Goal: Find specific page/section: Find specific page/section

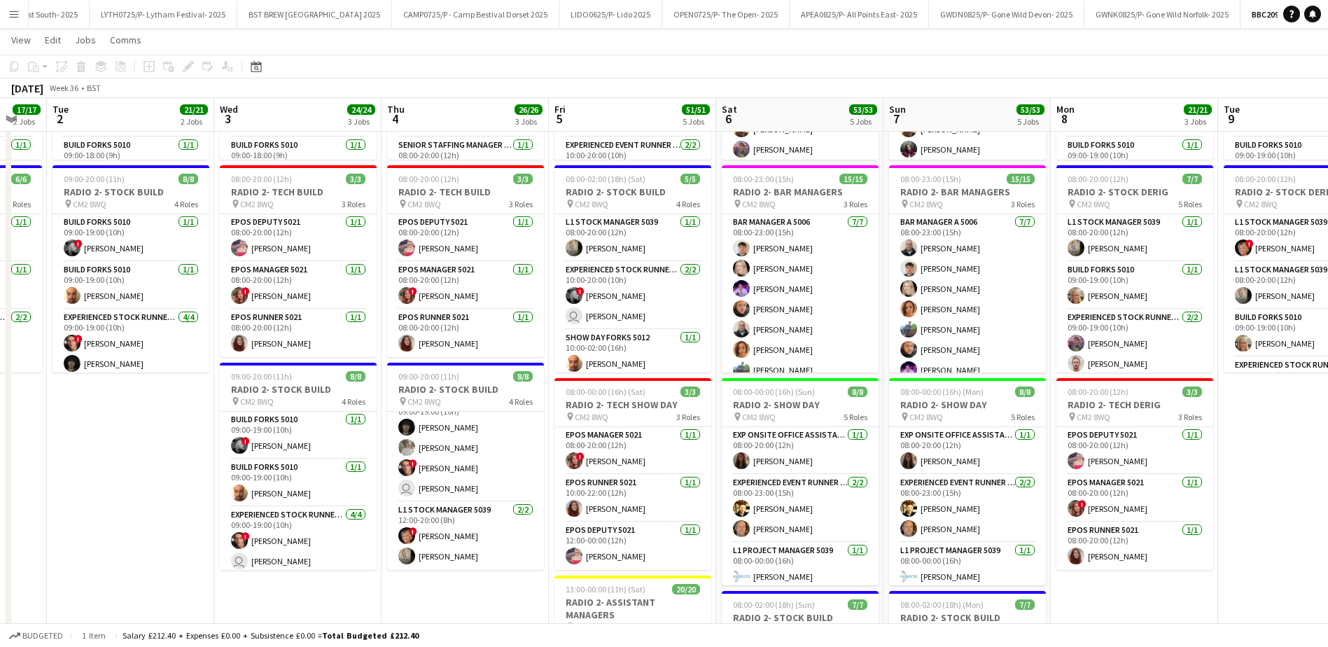
scroll to position [0, 467]
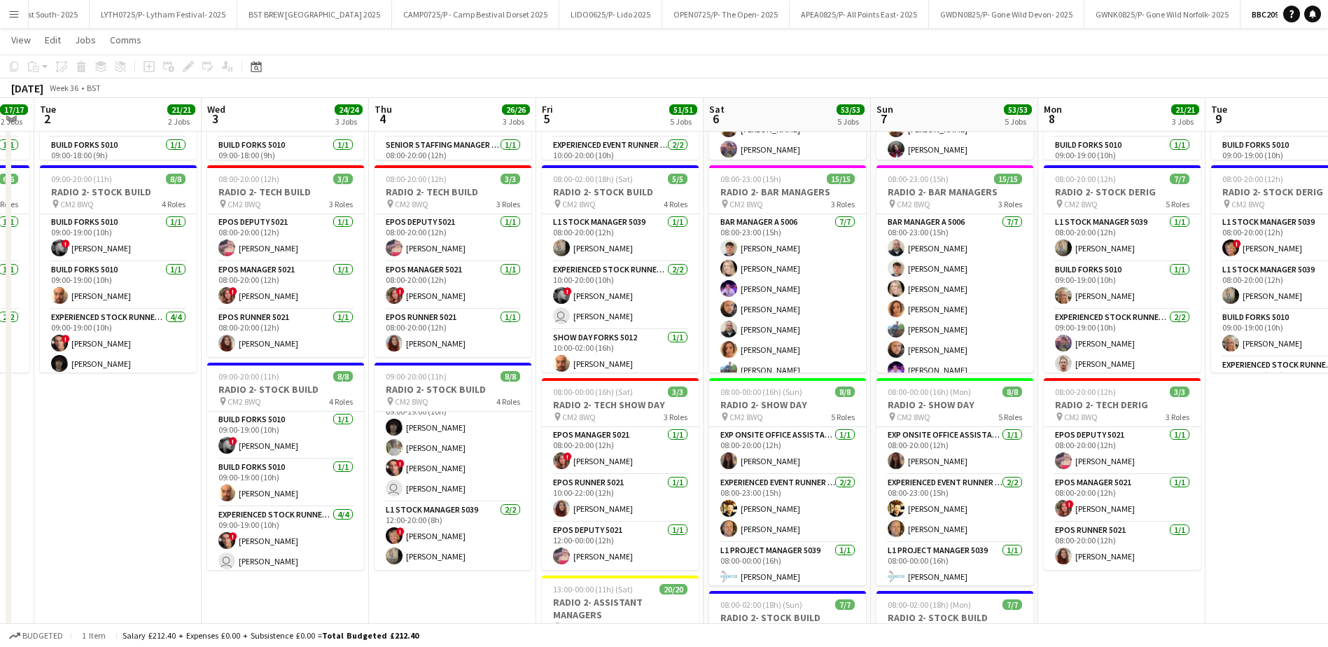
drag, startPoint x: 845, startPoint y: 595, endPoint x: 386, endPoint y: 625, distance: 460.8
click at [386, 625] on app-board "BBC20925/P- BBC RADIO 2- 2025 user View Day view expanded Day view collapsed Mo…" at bounding box center [664, 439] width 1328 height 1243
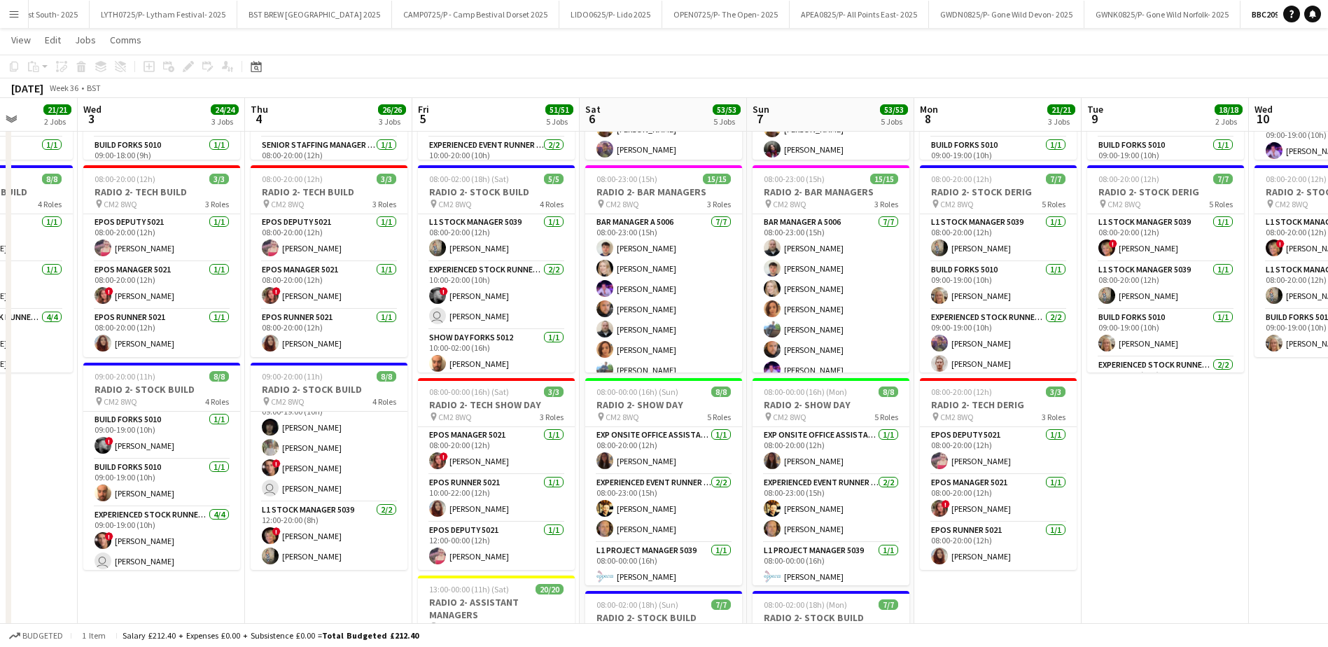
drag, startPoint x: 1099, startPoint y: 108, endPoint x: 785, endPoint y: 137, distance: 316.2
click at [803, 139] on app-calendar-viewport "Sun 31 11/11 2 Jobs Mon 1 17/17 2 Jobs Tue 2 21/21 2 Jobs Wed 3 24/24 3 Jobs Th…" at bounding box center [664, 441] width 1328 height 1193
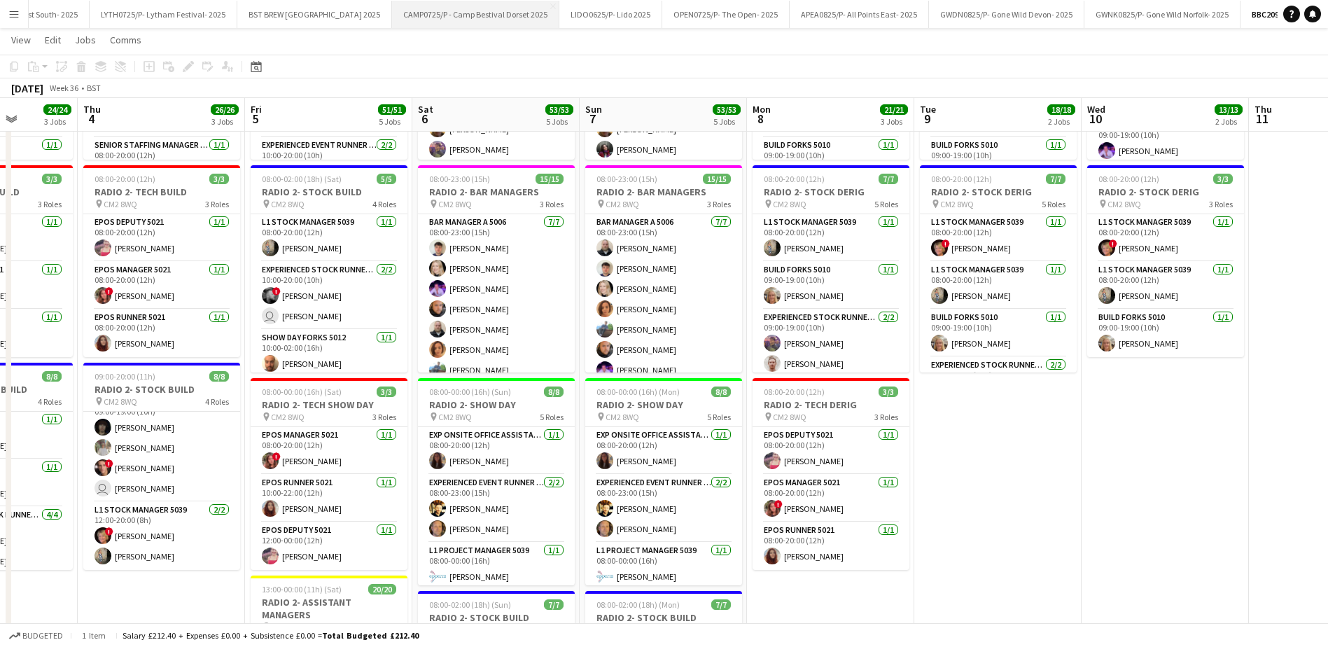
scroll to position [0, 429]
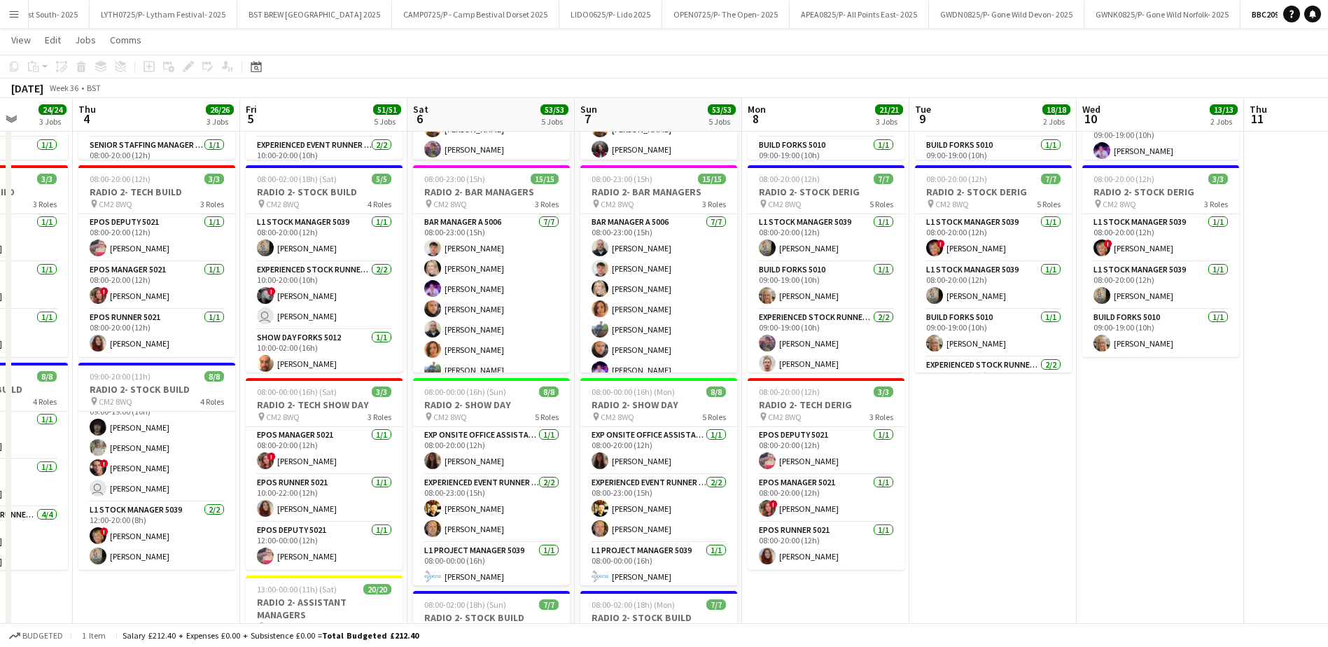
click at [6, 18] on button "Menu" at bounding box center [14, 14] width 28 height 28
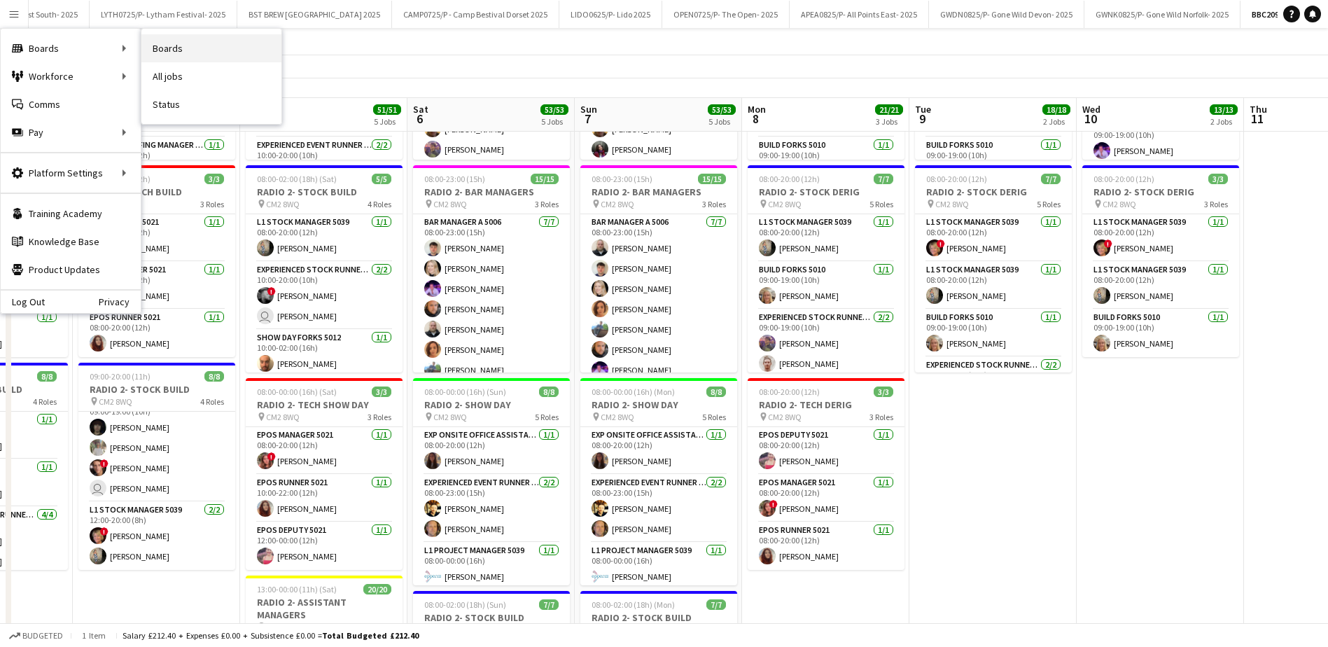
click at [164, 47] on link "Boards" at bounding box center [211, 48] width 140 height 28
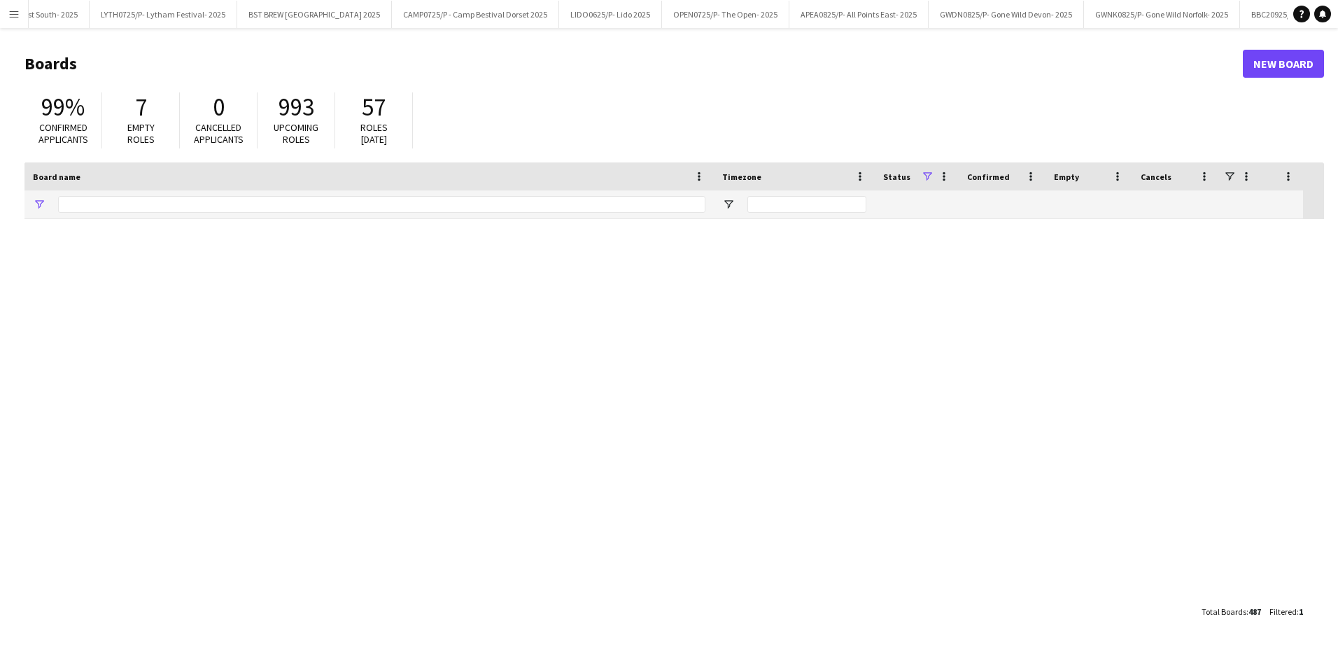
type input "*****"
click at [188, 200] on input "*****" at bounding box center [381, 204] width 647 height 17
drag, startPoint x: 188, startPoint y: 200, endPoint x: 22, endPoint y: 185, distance: 165.9
click at [22, 185] on main "Boards New Board 99% Confirmed applicants 7 Empty roles 0 Cancelled applicants …" at bounding box center [669, 337] width 1338 height 618
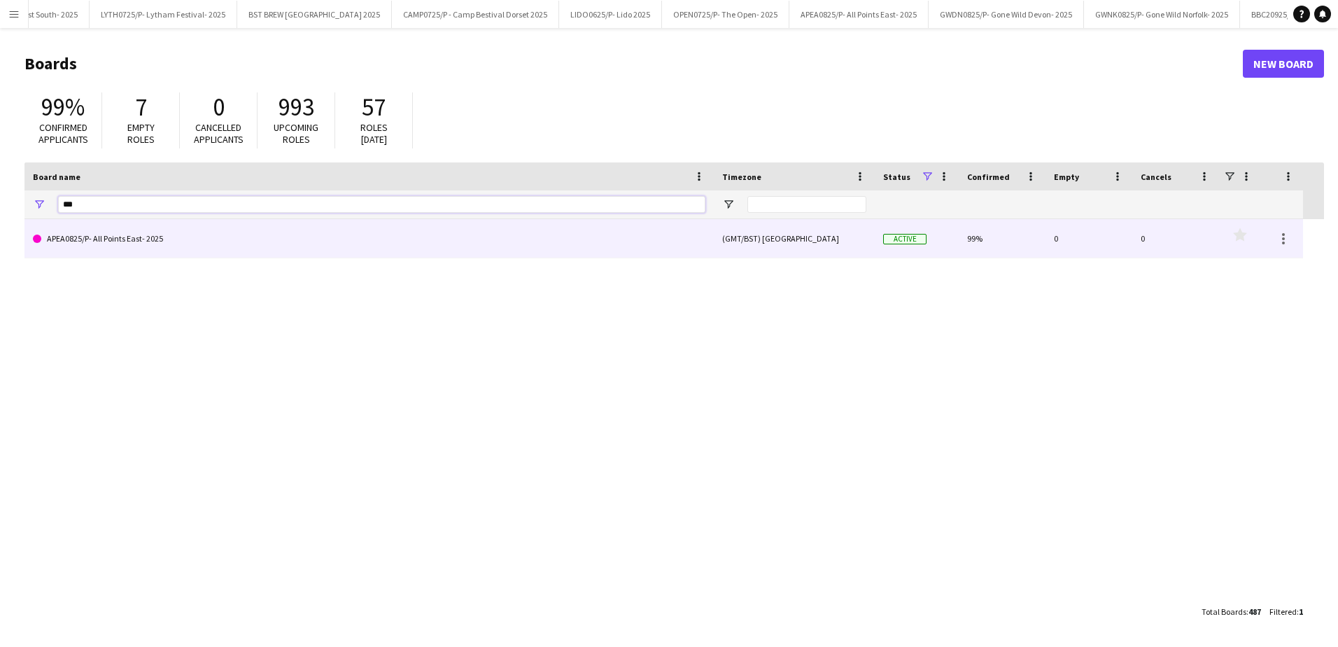
type input "***"
click at [115, 244] on link "APEA0825/P- All Points East- 2025" at bounding box center [369, 238] width 673 height 39
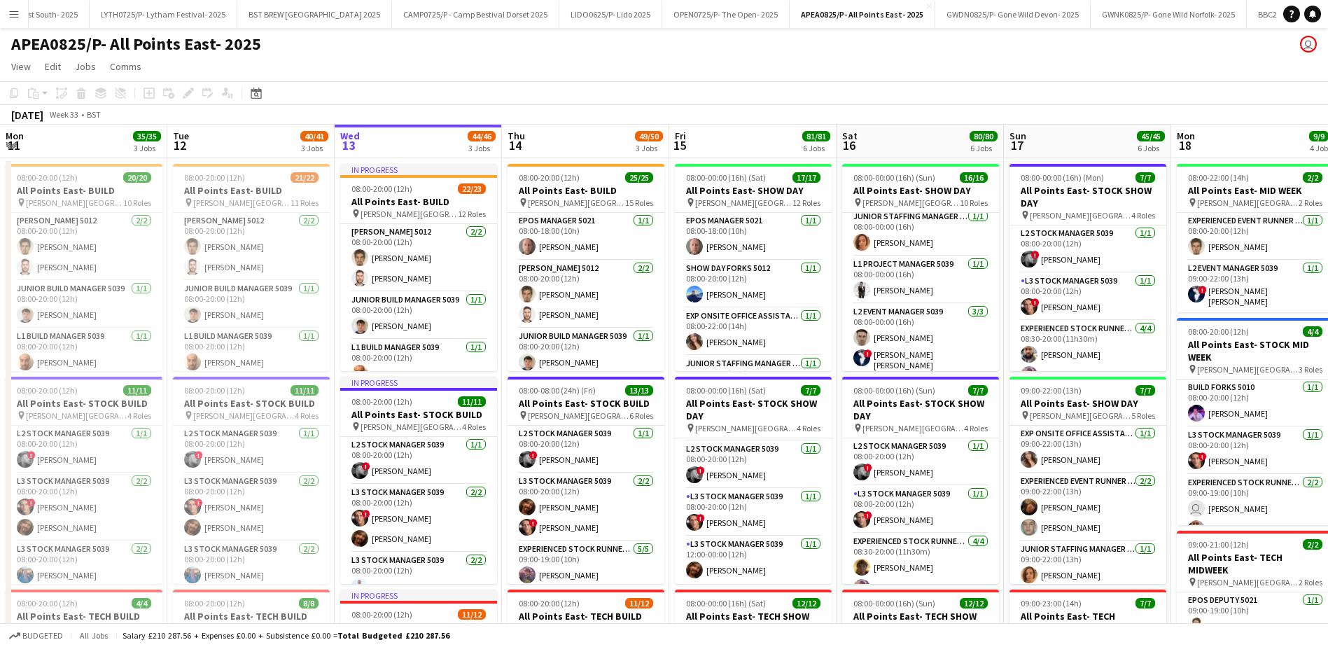
scroll to position [0, 412]
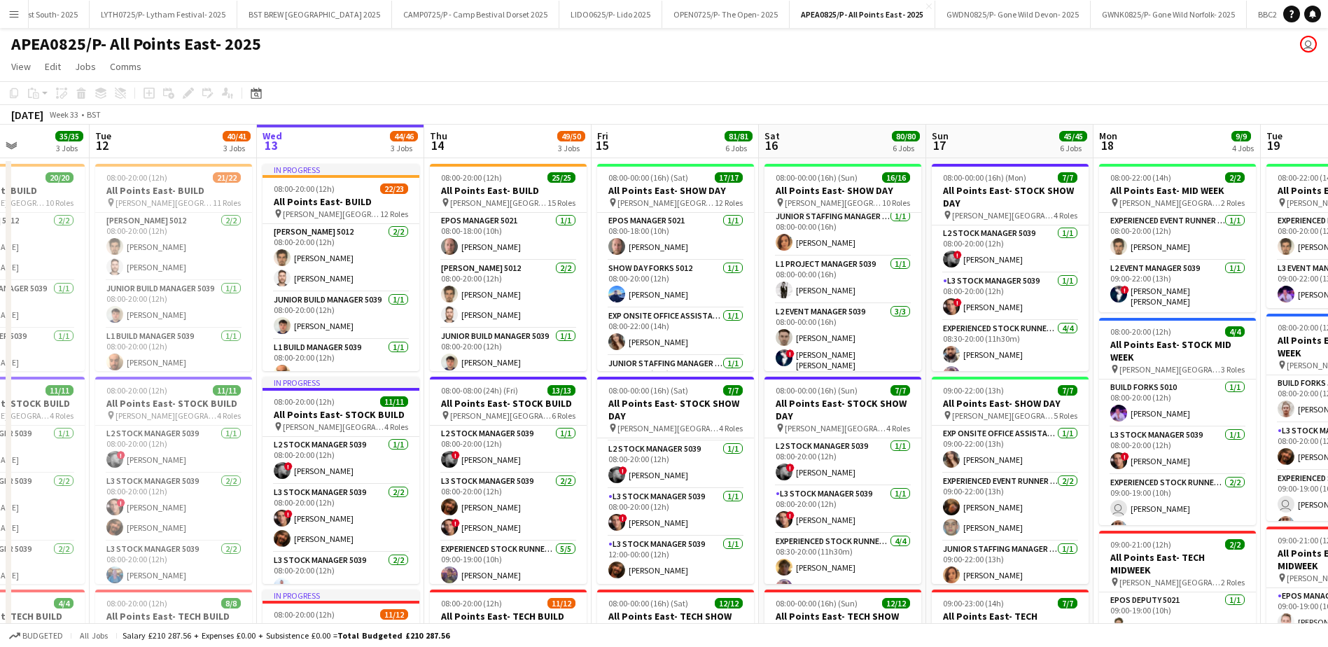
drag, startPoint x: 213, startPoint y: 143, endPoint x: 302, endPoint y: 143, distance: 89.6
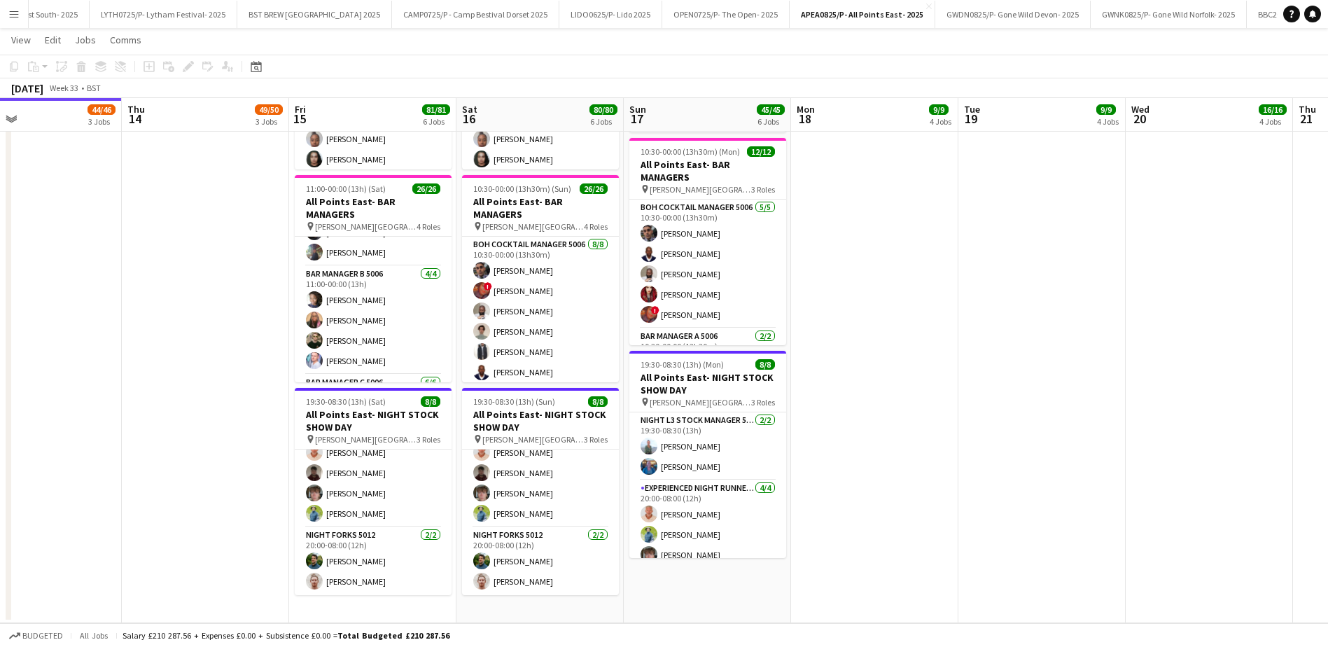
scroll to position [0, 414]
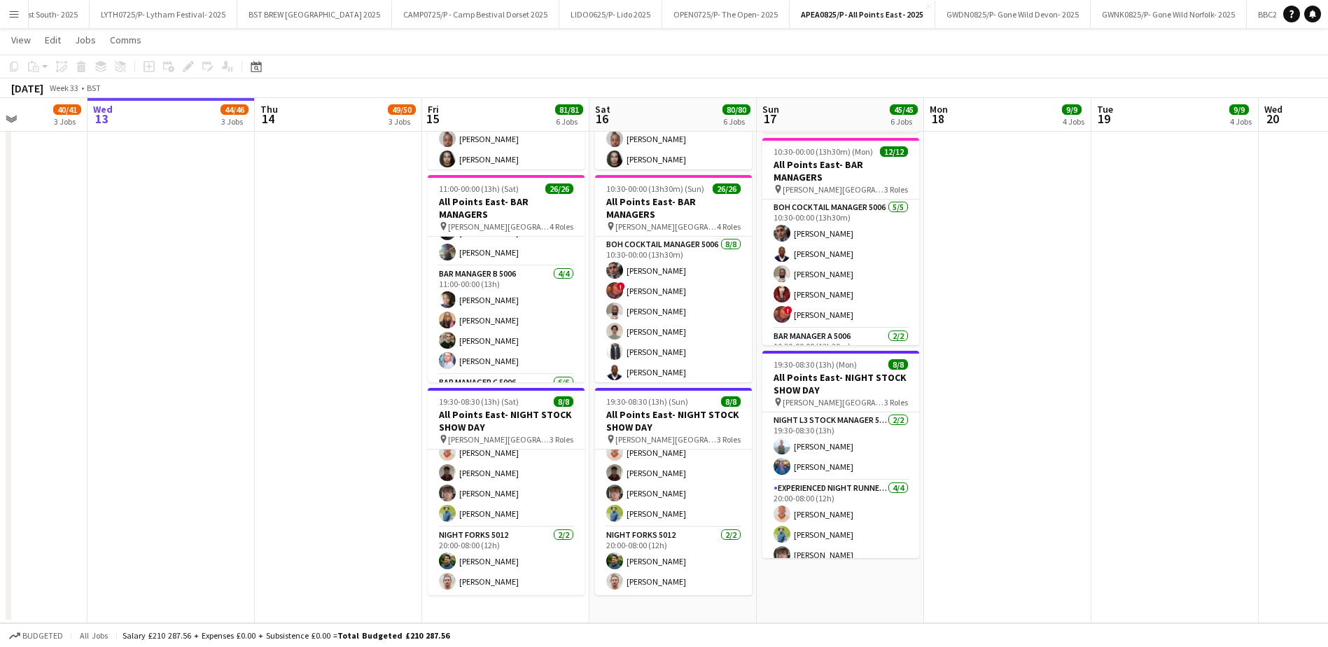
drag, startPoint x: 1123, startPoint y: 537, endPoint x: 788, endPoint y: 537, distance: 335.2
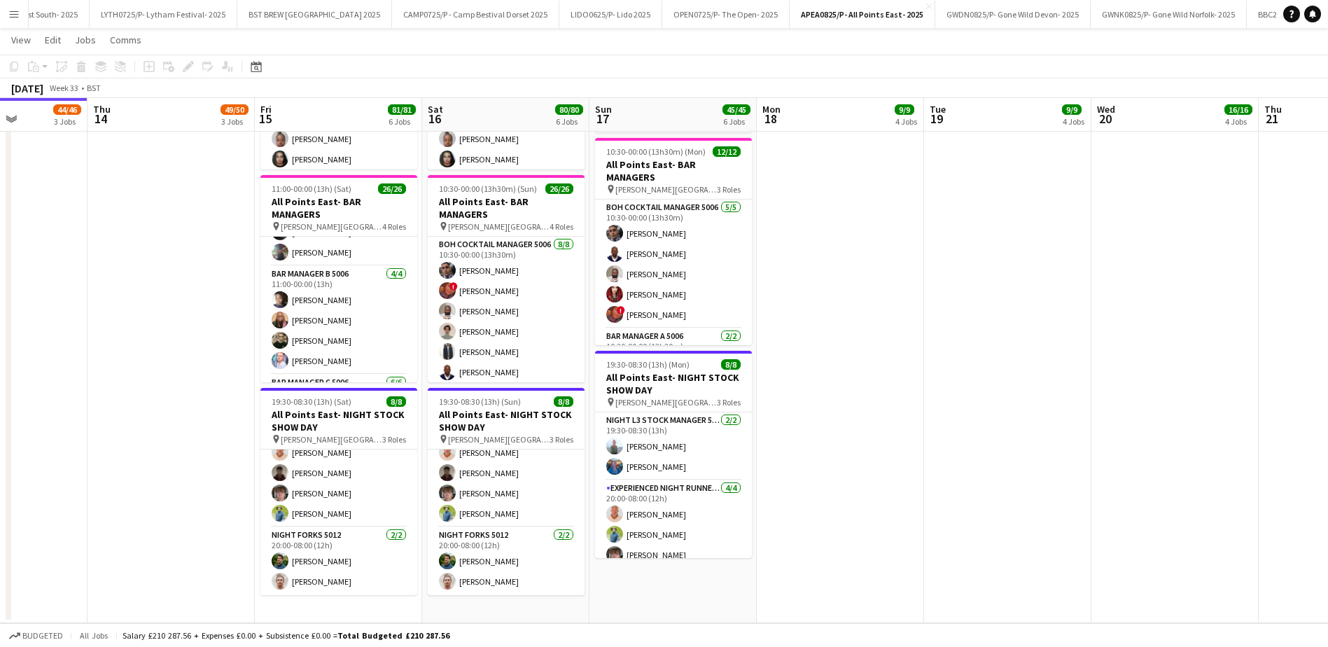
scroll to position [0, 411]
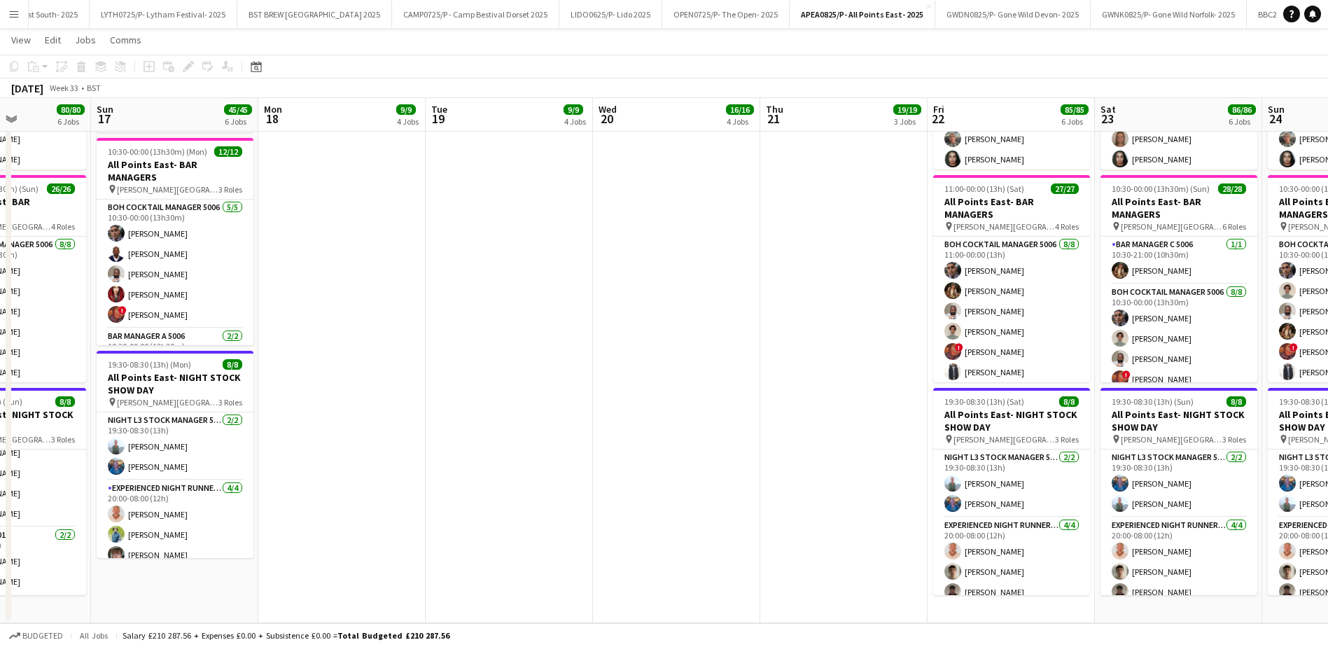
drag, startPoint x: 1018, startPoint y: 506, endPoint x: 520, endPoint y: 509, distance: 498.3
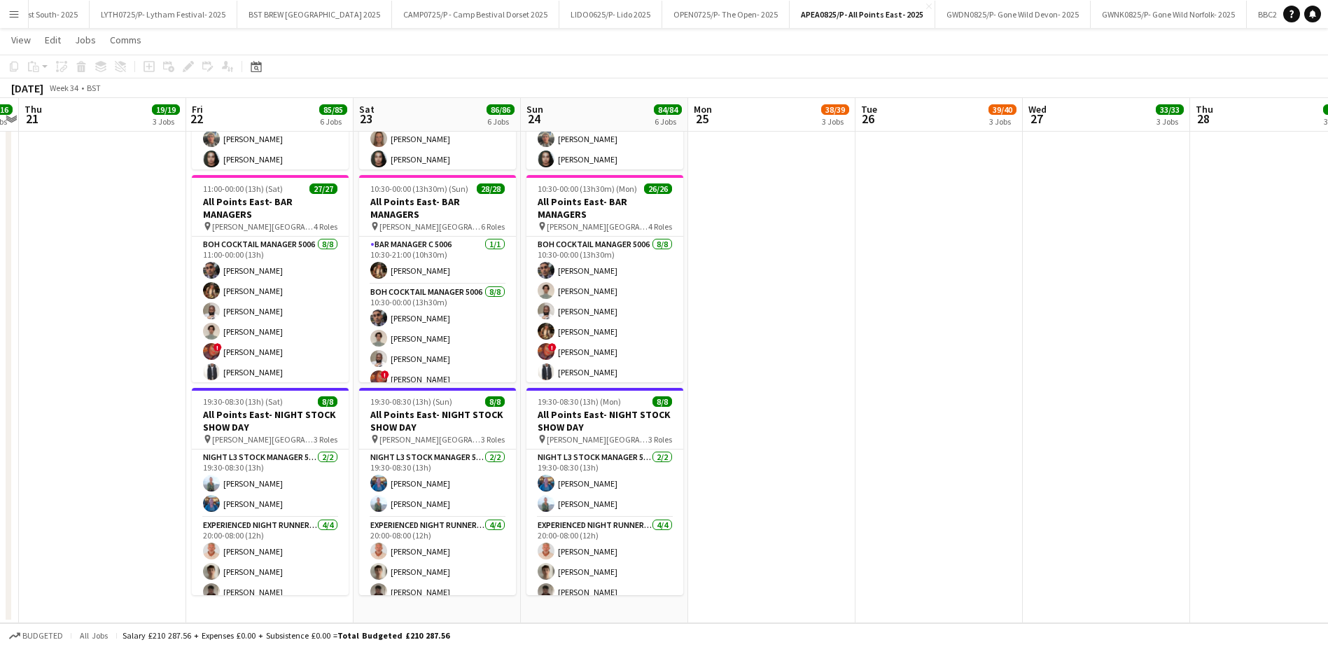
scroll to position [0, 287]
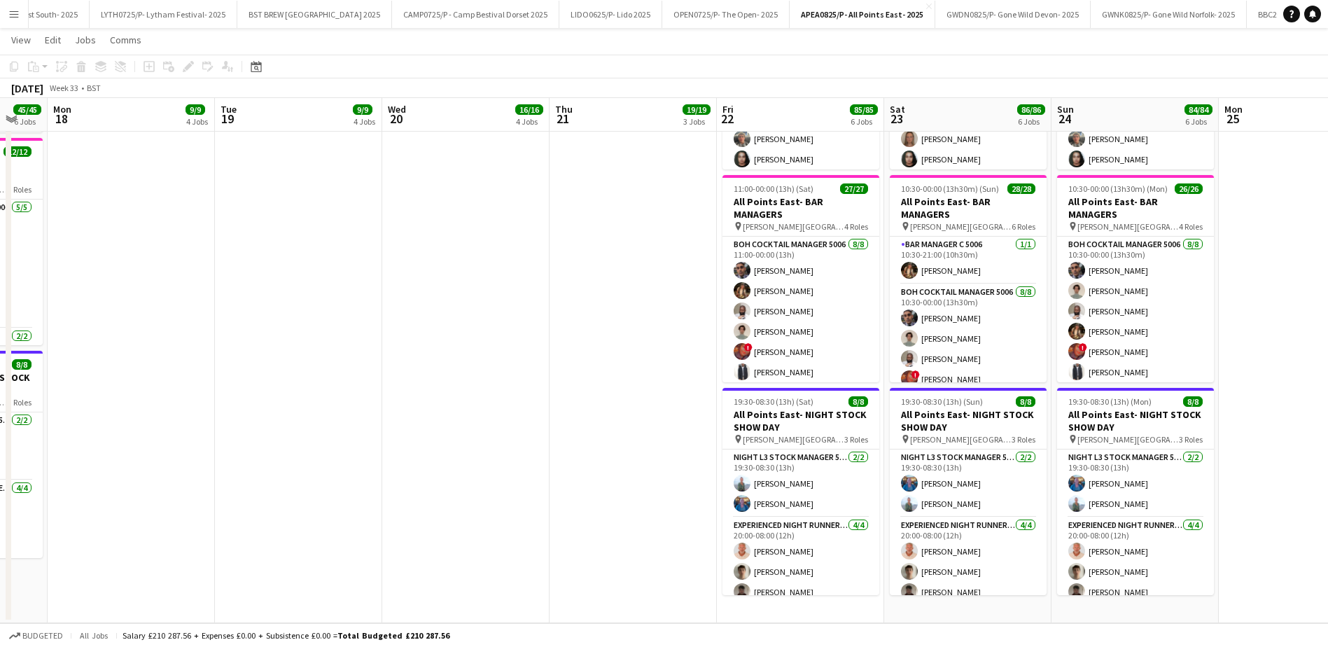
drag, startPoint x: 800, startPoint y: 484, endPoint x: 589, endPoint y: 485, distance: 210.7
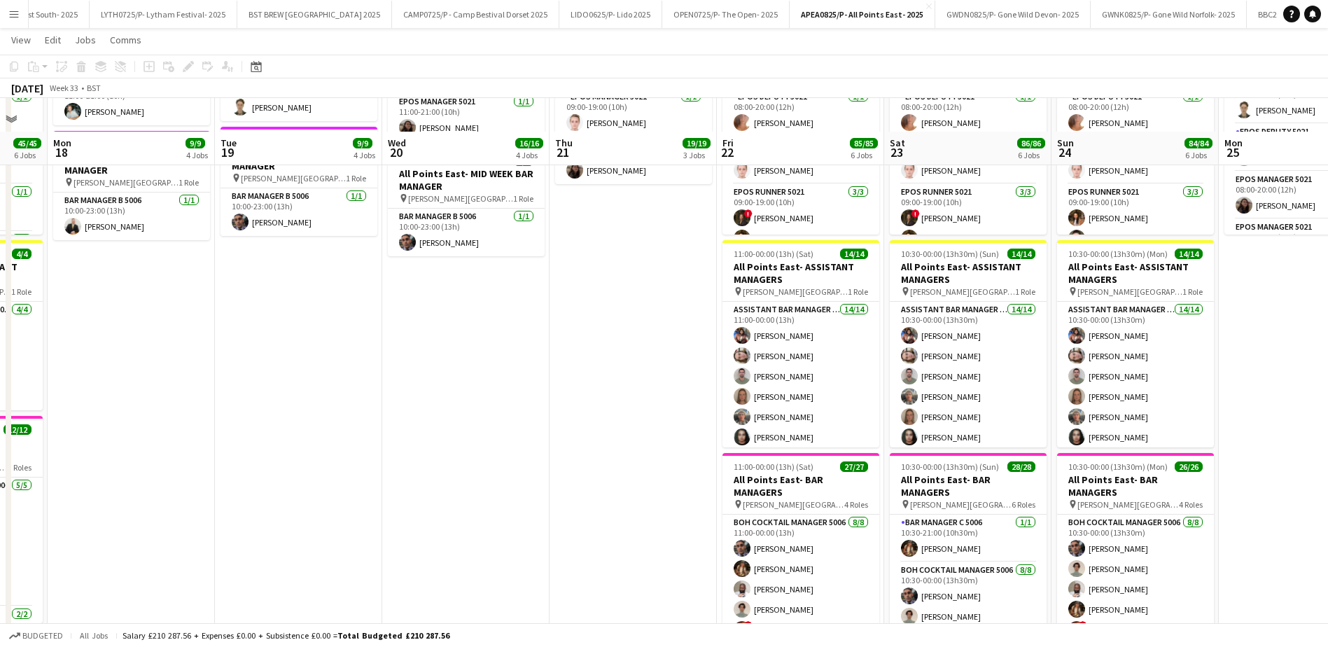
scroll to position [698, 0]
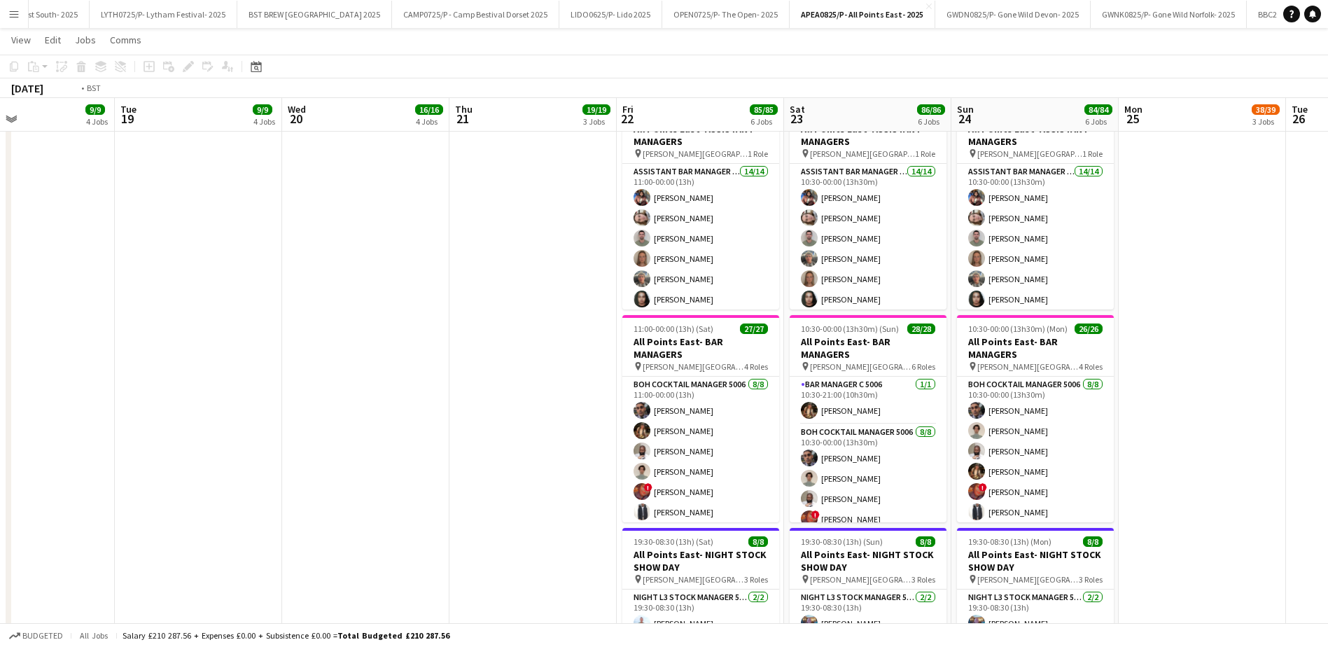
drag, startPoint x: 643, startPoint y: 518, endPoint x: 1148, endPoint y: 503, distance: 504.8
click at [1148, 503] on app-calendar-viewport "Sat 16 80/80 6 Jobs Sun 17 45/45 6 Jobs Mon 18 9/9 4 Jobs Tue 19 9/9 4 Jobs Wed…" at bounding box center [664, 59] width 1328 height 1407
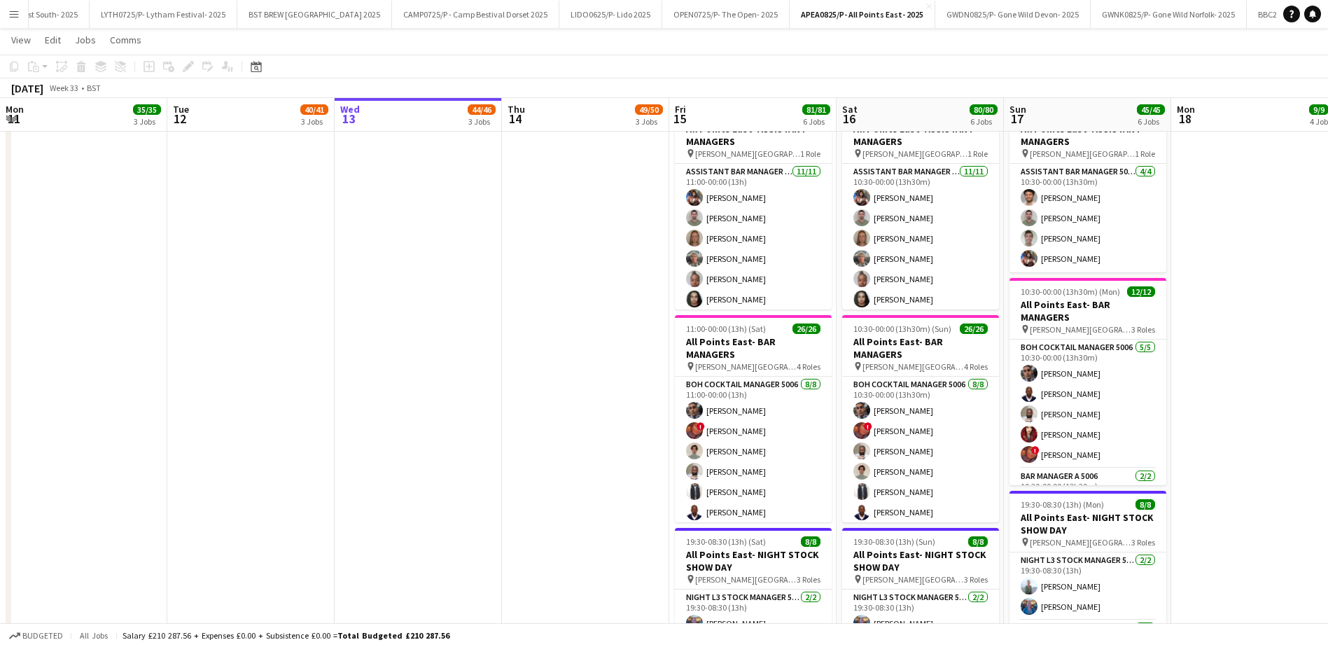
scroll to position [0, 360]
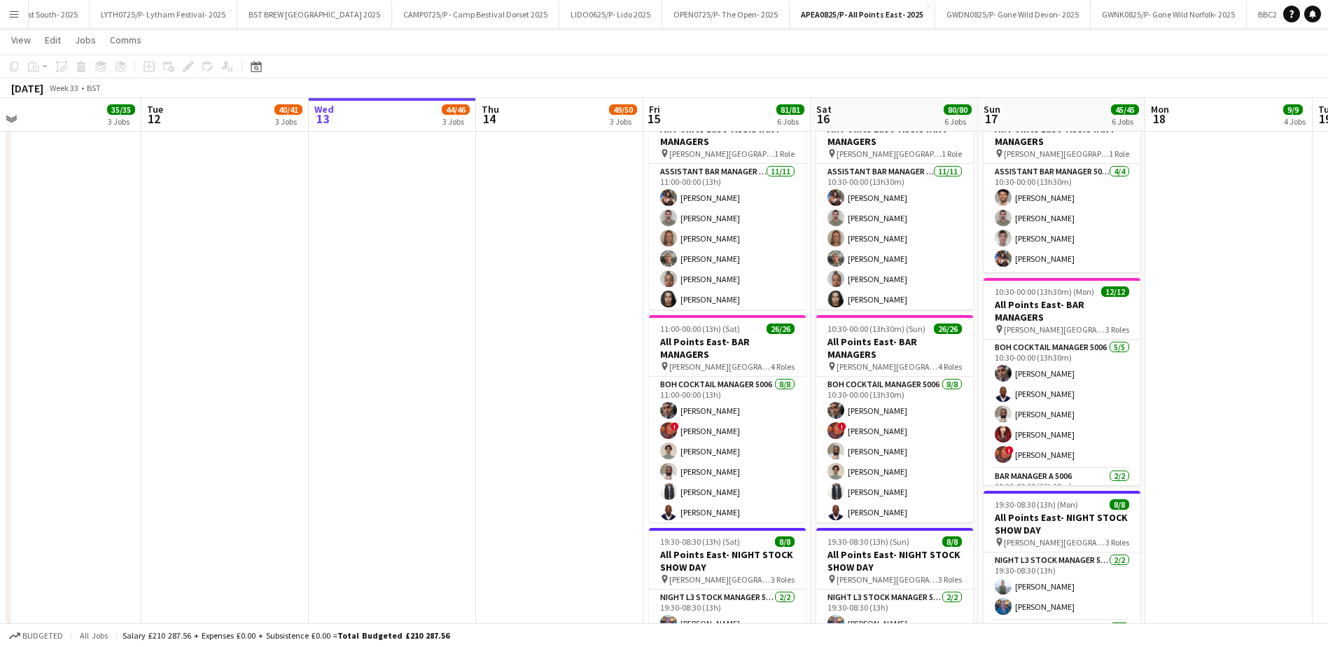
drag, startPoint x: 554, startPoint y: 463, endPoint x: 1197, endPoint y: 454, distance: 643.2
click at [1197, 454] on app-calendar-viewport "Sat 9 25/25 2 Jobs Sun 10 30/30 3 Jobs Mon 11 35/35 3 Jobs Tue 12 40/41 3 Jobs …" at bounding box center [664, 59] width 1328 height 1407
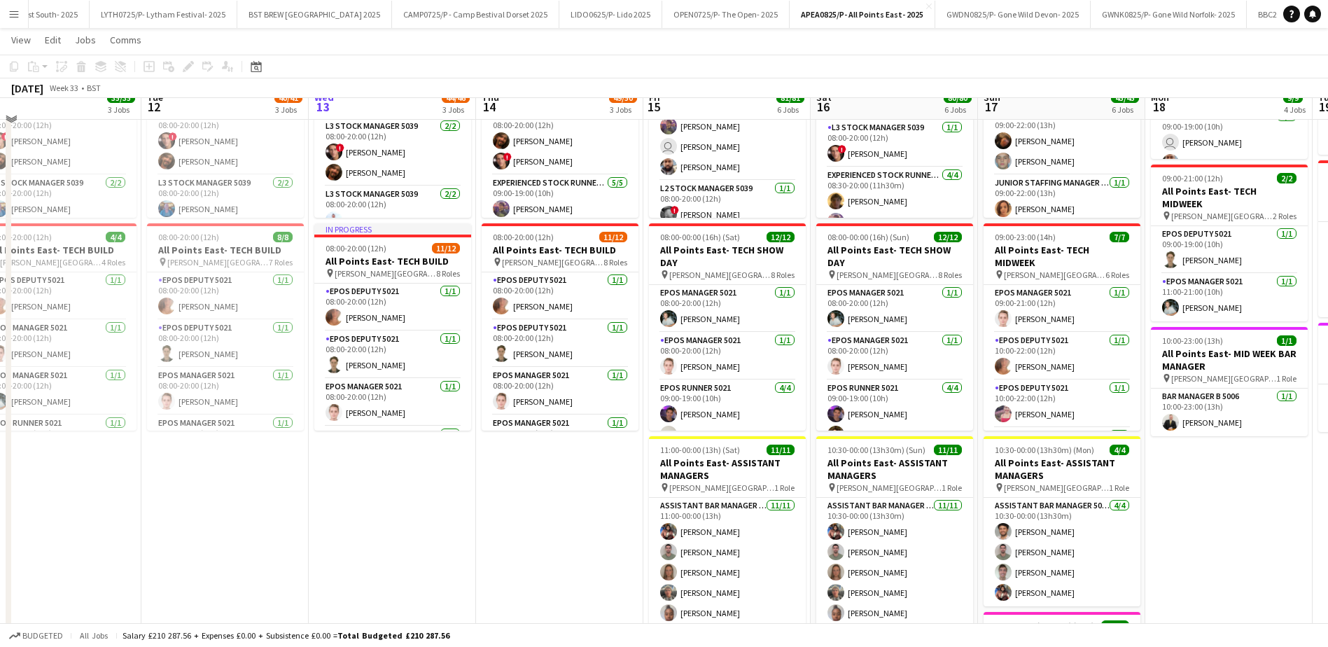
scroll to position [349, 0]
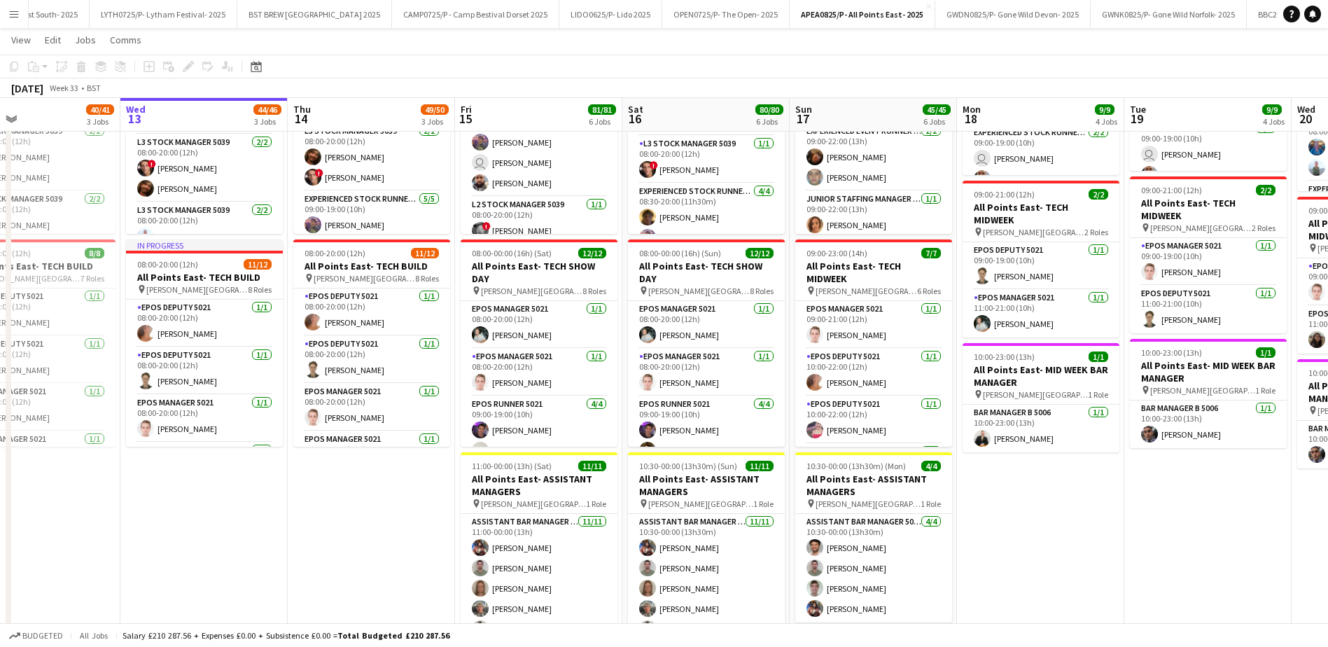
drag, startPoint x: 587, startPoint y: 494, endPoint x: 392, endPoint y: 486, distance: 195.4
click at [393, 486] on app-calendar-viewport "Sat 9 25/25 2 Jobs Sun 10 30/30 3 Jobs Mon 11 35/35 3 Jobs Tue 12 40/41 3 Jobs …" at bounding box center [664, 409] width 1328 height 1407
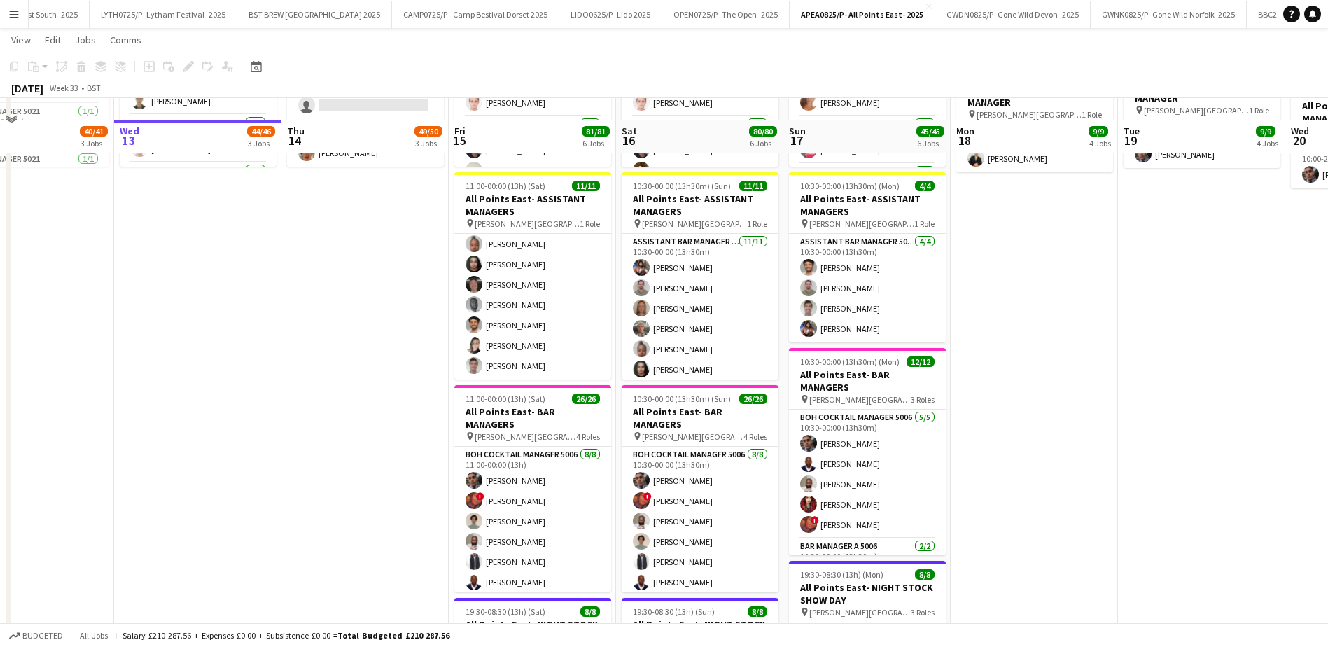
scroll to position [838, 0]
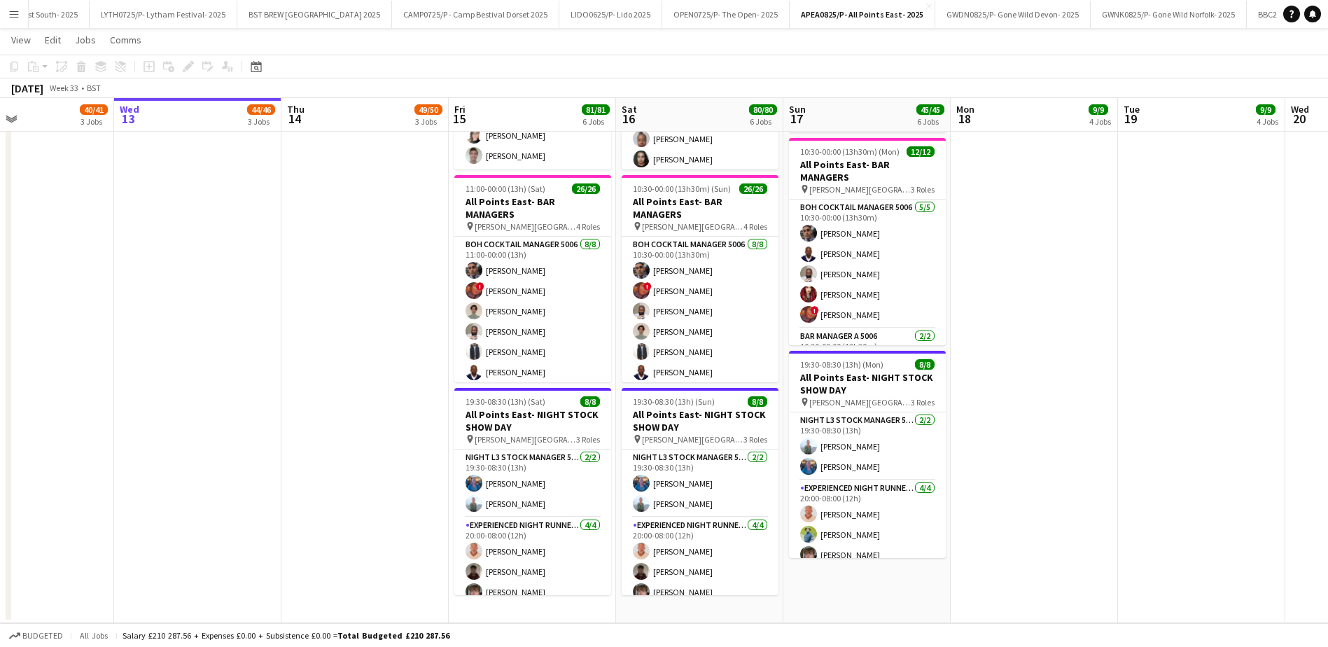
drag, startPoint x: 1053, startPoint y: 351, endPoint x: 1036, endPoint y: 273, distance: 79.5
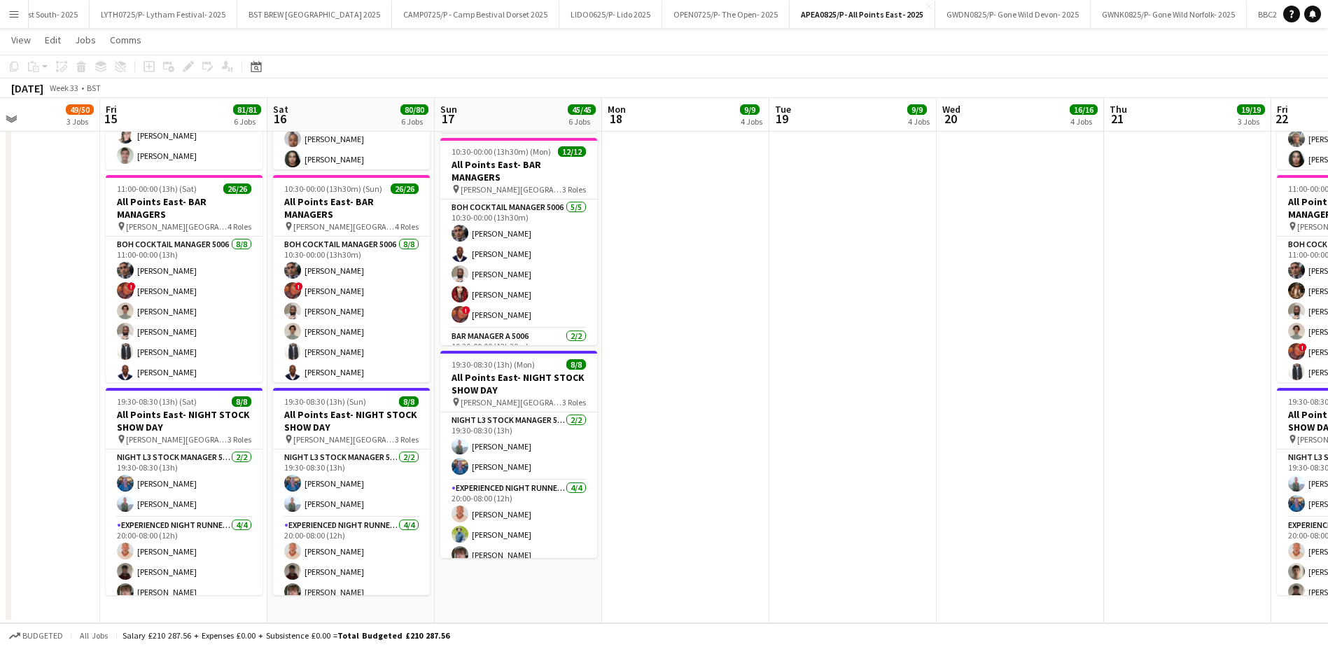
scroll to position [0, 408]
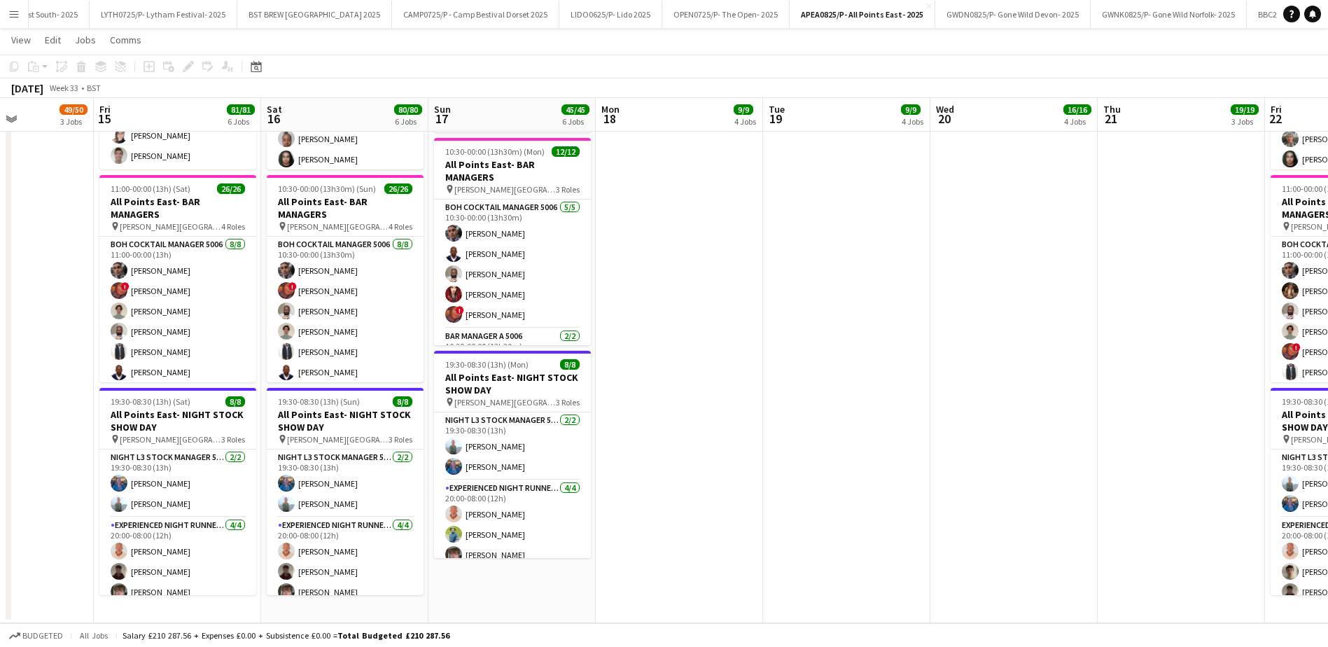
drag, startPoint x: 1001, startPoint y: 299, endPoint x: 794, endPoint y: 333, distance: 210.0
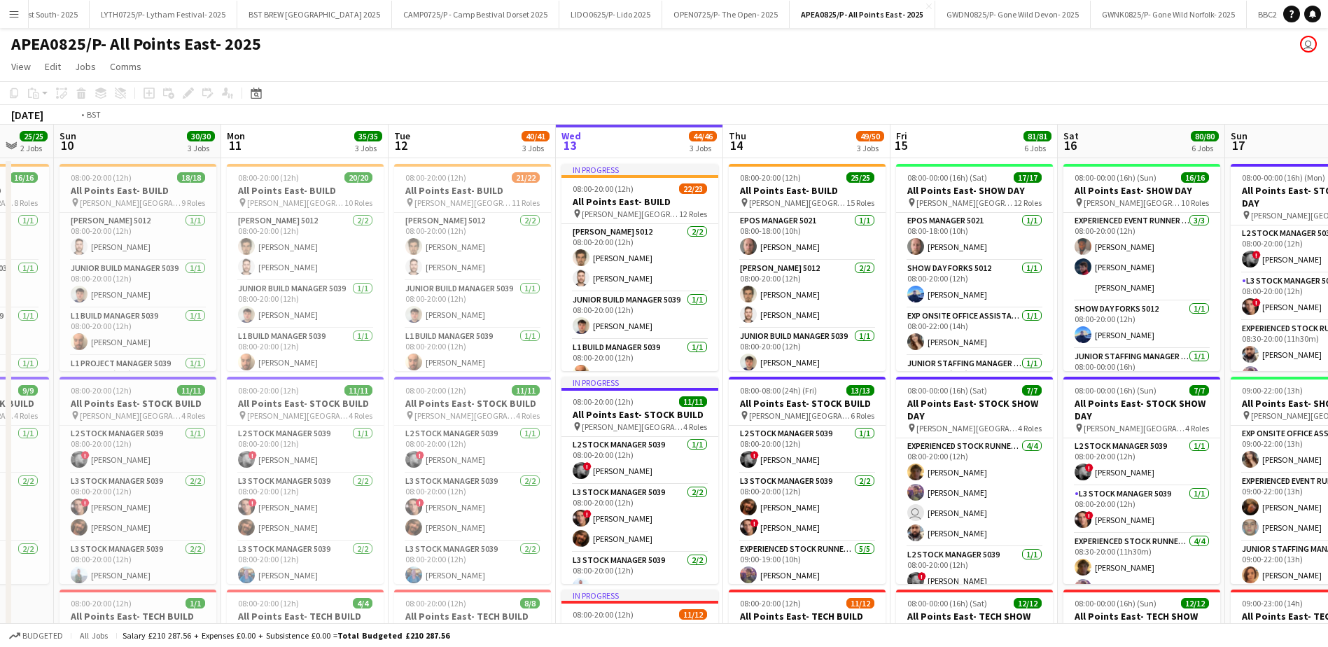
scroll to position [0, 321]
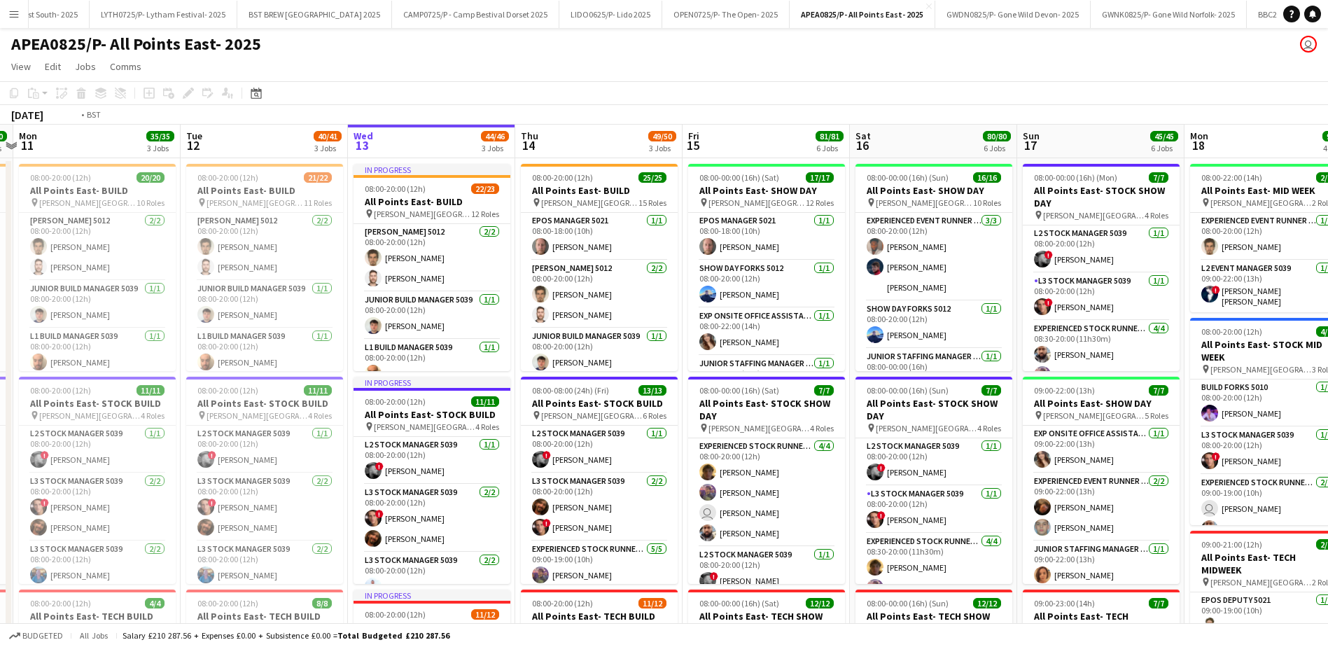
drag, startPoint x: 382, startPoint y: 134, endPoint x: 875, endPoint y: 134, distance: 492.7
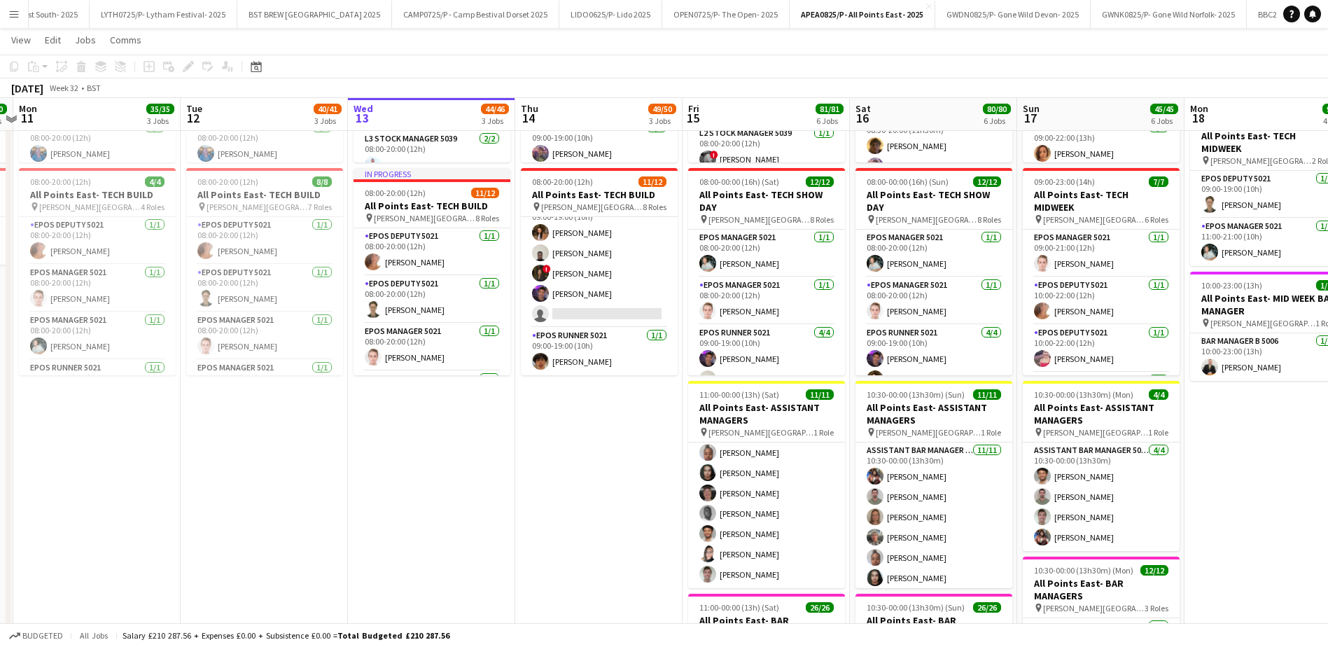
scroll to position [280, 0]
